Goal: Task Accomplishment & Management: Manage account settings

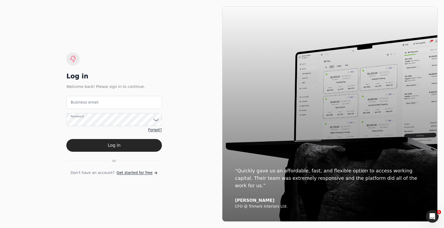
click at [101, 37] on div "Log in Welcome back! Please sign in to continue. Business email Password Forgot…" at bounding box center [114, 114] width 216 height 216
click at [150, 63] on div "Log in Welcome back! Please sign in to continue. Business email Password Forgot…" at bounding box center [114, 114] width 96 height 123
click at [166, 27] on div "Log in Welcome back! Please sign in to continue. Business email Password Forgot…" at bounding box center [114, 114] width 216 height 216
click at [146, 99] on email "Business email" at bounding box center [114, 102] width 96 height 13
type email "q"
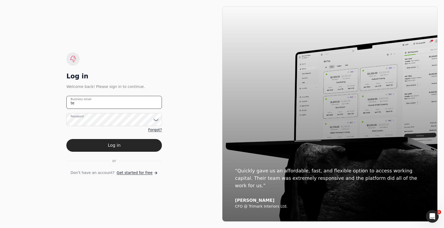
type email "t"
type email "[EMAIL_ADDRESS][DOMAIN_NAME]"
drag, startPoint x: 137, startPoint y: 150, endPoint x: 168, endPoint y: 146, distance: 30.8
click at [137, 150] on button "Log in" at bounding box center [114, 145] width 96 height 13
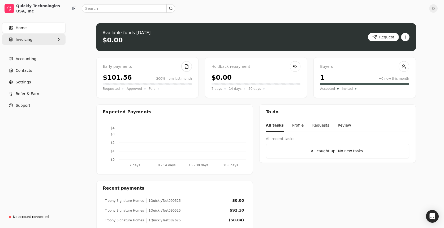
click at [27, 34] on button "Invoicing" at bounding box center [33, 39] width 63 height 11
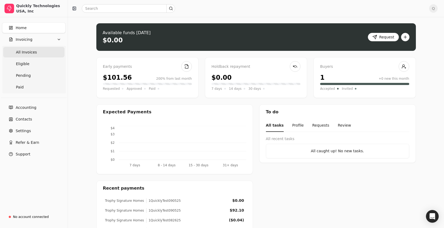
click at [15, 54] on Invoices "All Invoices" at bounding box center [33, 52] width 61 height 11
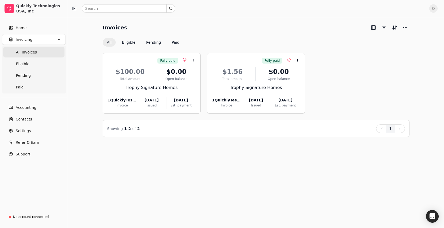
click at [433, 6] on span "Q" at bounding box center [433, 8] width 8 height 8
click at [399, 38] on span "Sign Out" at bounding box center [397, 40] width 16 height 6
